Goal: Task Accomplishment & Management: Manage account settings

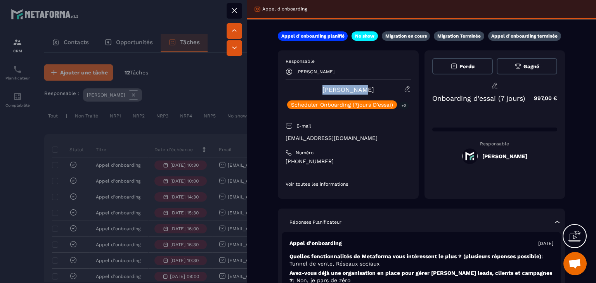
drag, startPoint x: 0, startPoint y: 0, endPoint x: 325, endPoint y: 89, distance: 336.9
click at [325, 89] on div "[PERSON_NAME] Scheduler Onboarding (7jours D'essai) +2" at bounding box center [347, 97] width 125 height 24
copy link "[PERSON_NAME]"
click at [240, 16] on button at bounding box center [234, 11] width 16 height 16
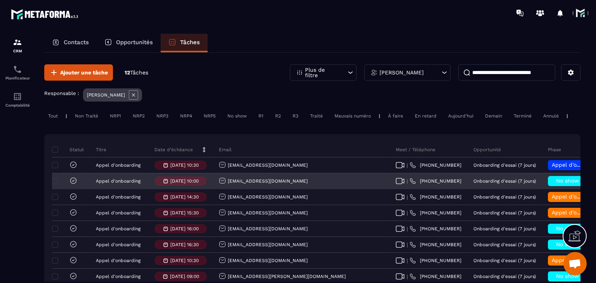
click at [556, 184] on span "No show" at bounding box center [567, 181] width 23 height 6
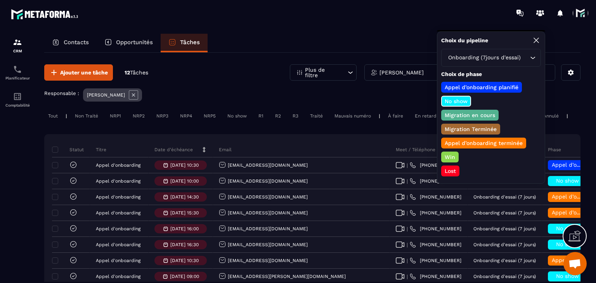
click at [446, 169] on p "Lost" at bounding box center [450, 171] width 14 height 8
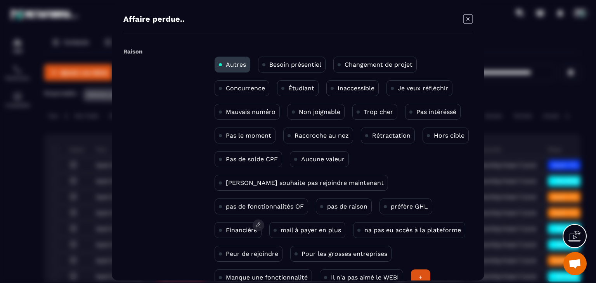
click at [257, 226] on p "Financière" at bounding box center [241, 229] width 31 height 7
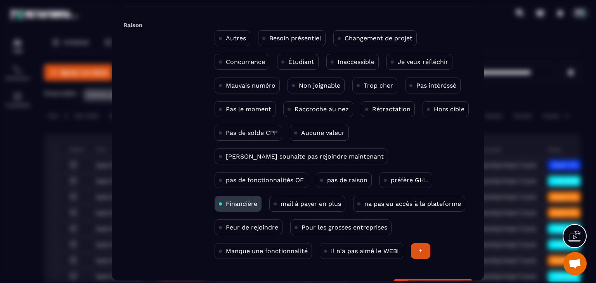
scroll to position [50, 0]
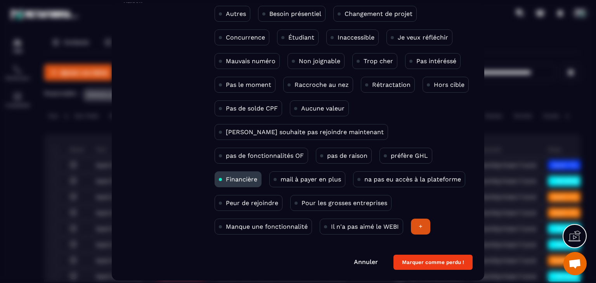
click at [439, 260] on button "Marquer comme perdu !" at bounding box center [432, 262] width 79 height 15
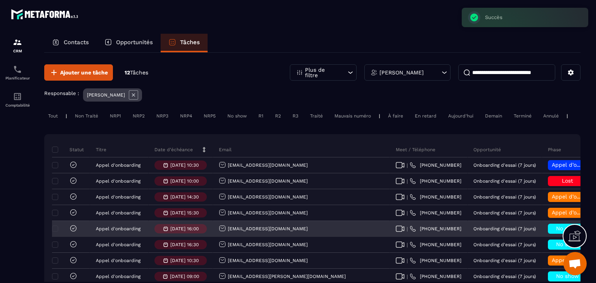
click at [542, 237] on div "No show" at bounding box center [567, 229] width 51 height 16
click at [551, 232] on h6 "No show" at bounding box center [566, 229] width 31 height 6
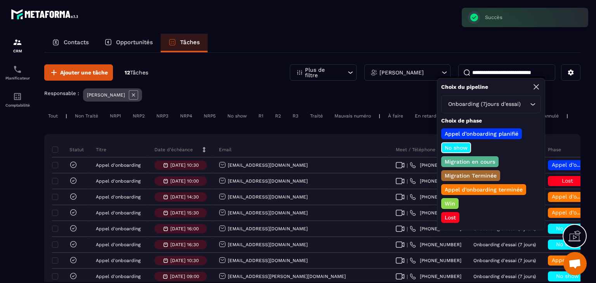
click at [450, 212] on div "Lost" at bounding box center [450, 217] width 18 height 11
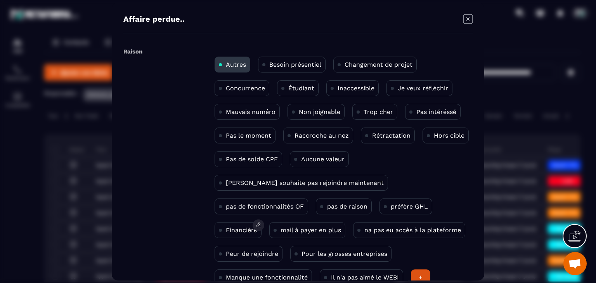
click at [261, 222] on div "Financière" at bounding box center [237, 230] width 47 height 16
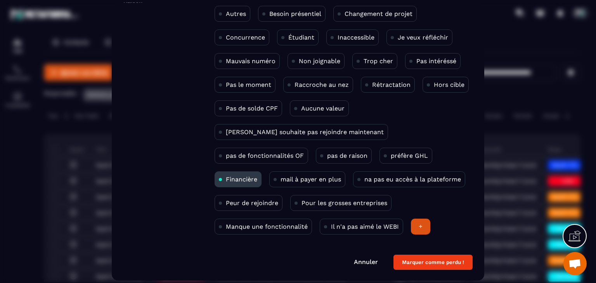
click at [420, 258] on button "Marquer comme perdu !" at bounding box center [432, 262] width 79 height 15
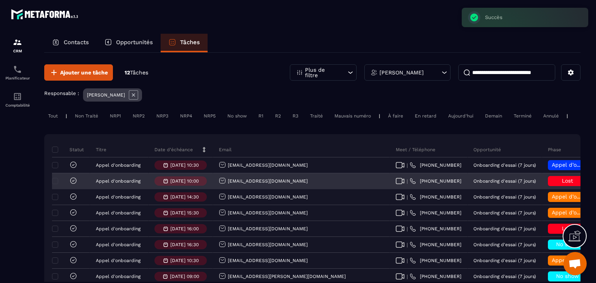
click at [75, 183] on icon at bounding box center [73, 181] width 8 height 8
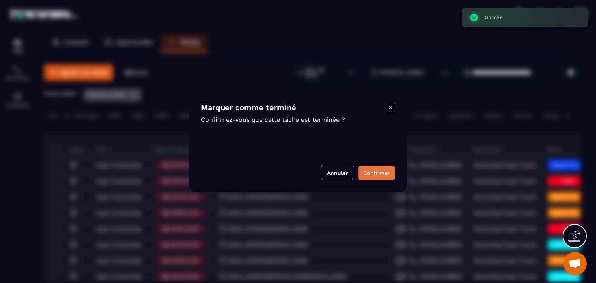
click at [363, 175] on button "Confirmer" at bounding box center [376, 173] width 37 height 15
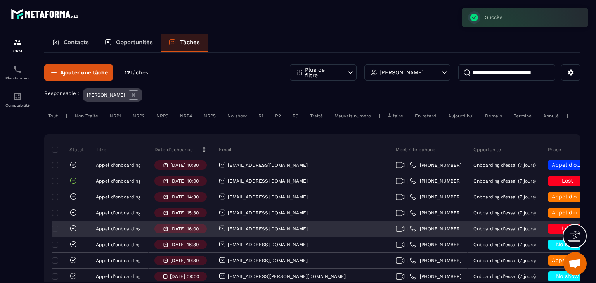
click at [71, 232] on icon at bounding box center [73, 229] width 8 height 8
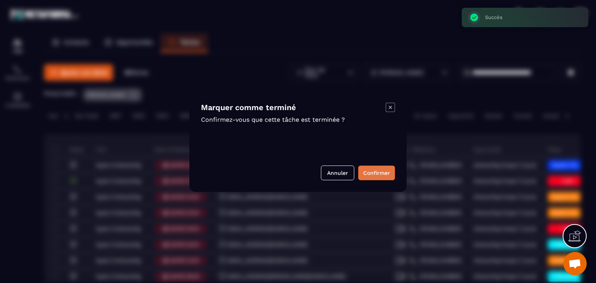
click at [373, 179] on button "Confirmer" at bounding box center [376, 173] width 37 height 15
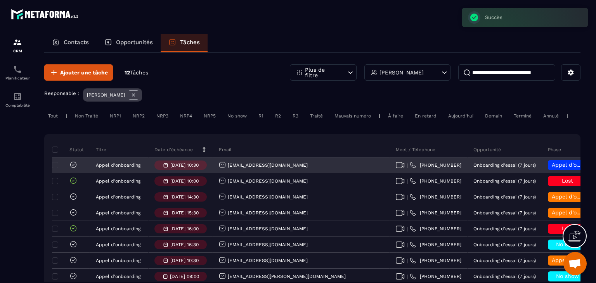
click at [551, 168] on span "Appel d’onboarding planifié" at bounding box center [587, 165] width 73 height 6
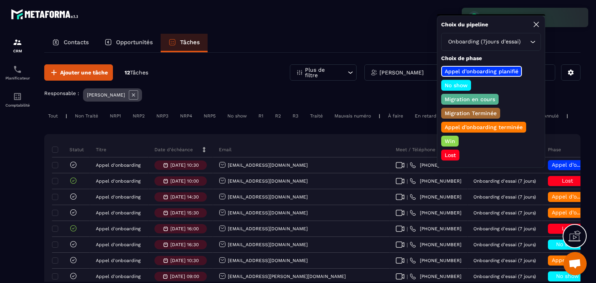
click at [458, 124] on p "Appel d’onboarding terminée" at bounding box center [483, 127] width 80 height 8
